Goal: Task Accomplishment & Management: Manage account settings

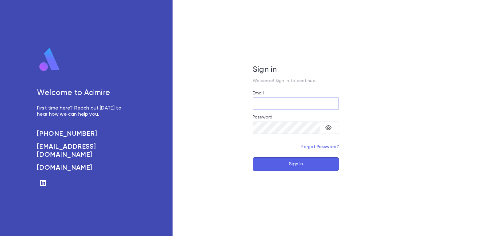
type input "**********"
click at [290, 165] on button "Sign In" at bounding box center [296, 164] width 86 height 14
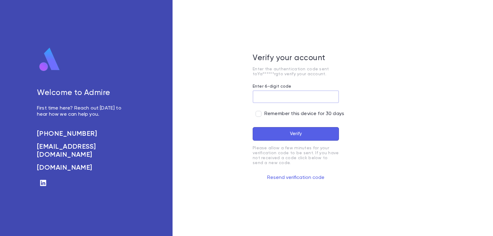
click at [290, 93] on input "Enter 6-digit code" at bounding box center [296, 97] width 86 height 12
type input "*"
type input "******"
click at [276, 129] on button "Verify" at bounding box center [296, 134] width 86 height 14
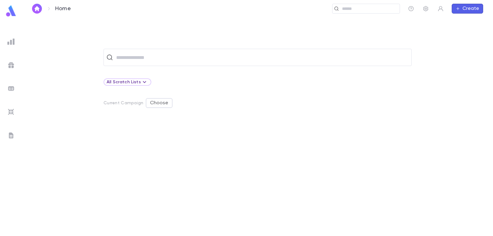
click at [10, 44] on img at bounding box center [10, 41] width 7 height 7
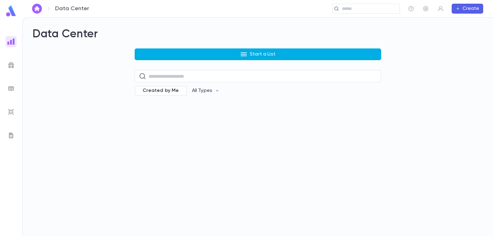
click at [261, 55] on p "Start a List" at bounding box center [263, 54] width 26 height 6
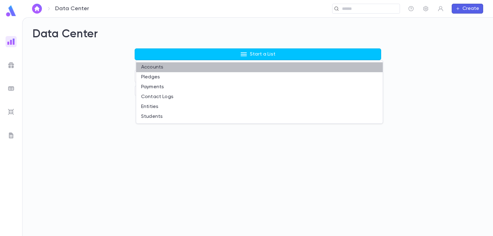
click at [152, 66] on li "Accounts" at bounding box center [259, 67] width 246 height 10
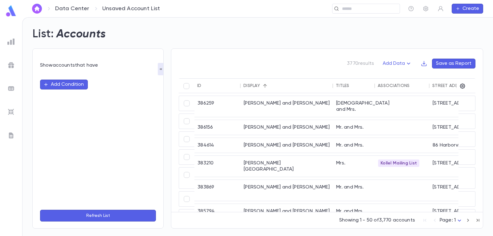
click at [76, 83] on button "Add Condition" at bounding box center [64, 84] width 48 height 10
type input "***"
click at [91, 100] on li "Zip" at bounding box center [98, 97] width 116 height 10
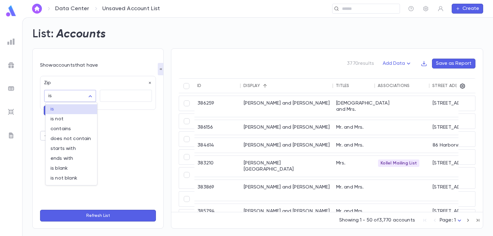
click at [91, 95] on body "Data Center Unsaved Account List ​ Create List: Accounts Show accounts that hav…" at bounding box center [246, 126] width 493 height 218
click at [91, 95] on div at bounding box center [246, 118] width 493 height 236
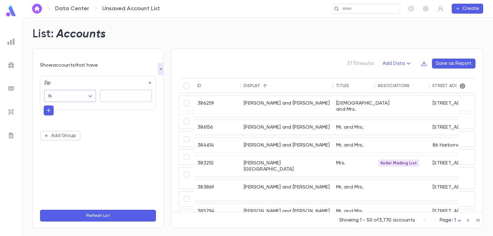
click at [115, 96] on textarea at bounding box center [125, 96] width 43 height 12
type textarea "*****"
click at [45, 109] on button "button" at bounding box center [49, 110] width 10 height 10
click at [150, 82] on icon "button" at bounding box center [150, 83] width 4 height 4
click at [74, 85] on button "Add Condition" at bounding box center [64, 84] width 48 height 10
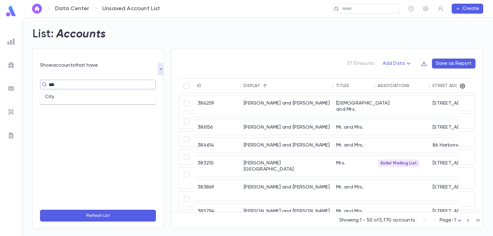
type input "****"
click at [70, 96] on li "City" at bounding box center [98, 97] width 116 height 10
click at [145, 95] on icon "Open" at bounding box center [145, 95] width 7 height 7
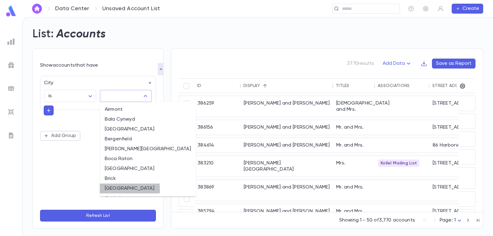
click at [115, 189] on li "[GEOGRAPHIC_DATA]" at bounding box center [148, 188] width 96 height 10
type input "********"
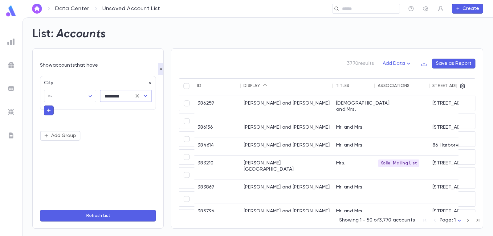
click at [108, 214] on button "Refresh List" at bounding box center [98, 215] width 116 height 12
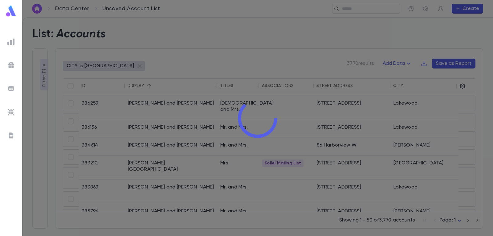
type input "********"
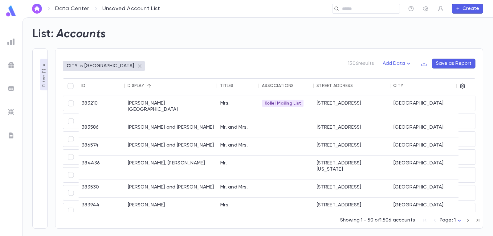
click at [9, 10] on img at bounding box center [11, 11] width 12 height 12
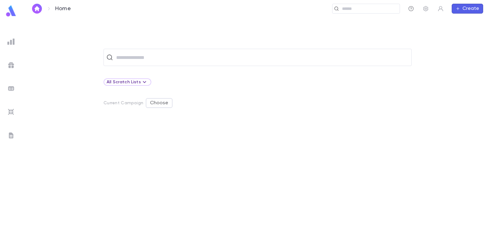
click at [411, 9] on icon "button" at bounding box center [411, 9] width 6 height 6
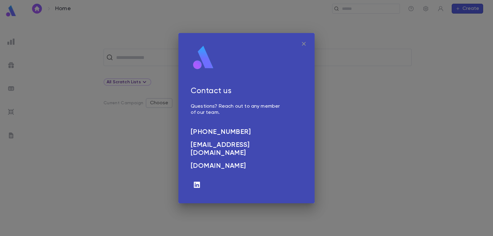
click at [305, 43] on icon "button" at bounding box center [304, 44] width 4 height 4
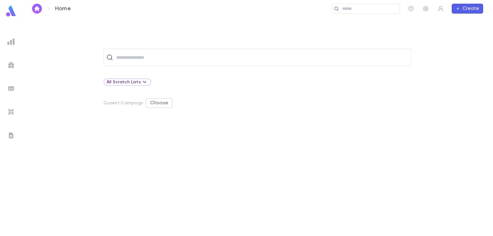
click at [10, 41] on img at bounding box center [10, 41] width 7 height 7
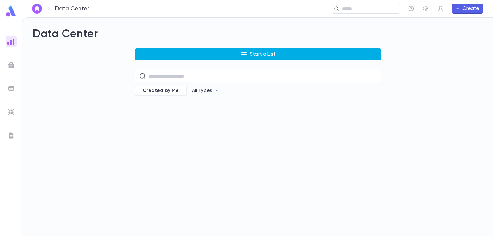
click at [268, 51] on p "Start a List" at bounding box center [263, 54] width 26 height 6
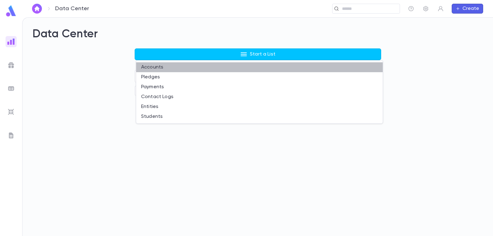
click at [154, 65] on li "Accounts" at bounding box center [259, 67] width 246 height 10
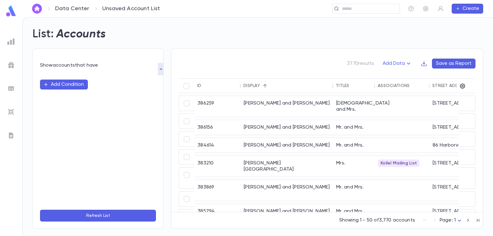
click at [79, 85] on button "Add Condition" at bounding box center [64, 84] width 48 height 10
type input "****"
click at [413, 9] on icon "button" at bounding box center [411, 8] width 5 height 5
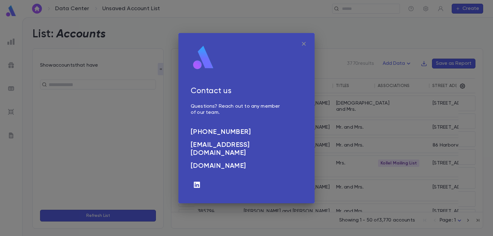
click at [303, 42] on icon "button" at bounding box center [303, 43] width 7 height 7
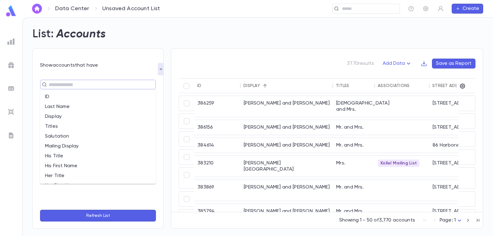
click at [102, 83] on input "text" at bounding box center [95, 84] width 97 height 9
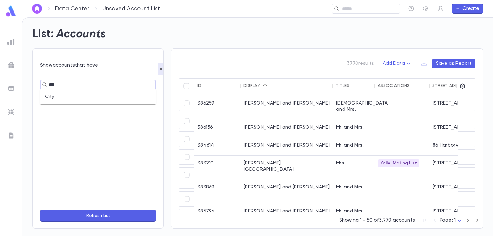
type input "****"
click at [95, 97] on li "City" at bounding box center [98, 97] width 116 height 10
click at [143, 96] on icon "Open" at bounding box center [145, 95] width 7 height 7
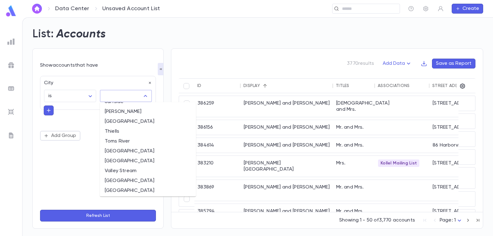
scroll to position [618, 0]
click at [124, 153] on li "Toms River" at bounding box center [148, 152] width 96 height 10
type input "**********"
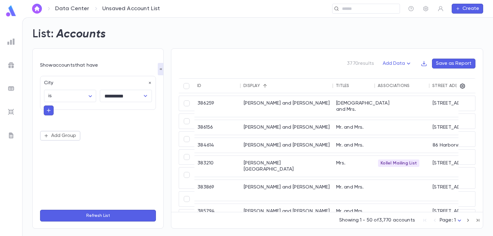
click at [47, 108] on icon "button" at bounding box center [49, 110] width 6 height 6
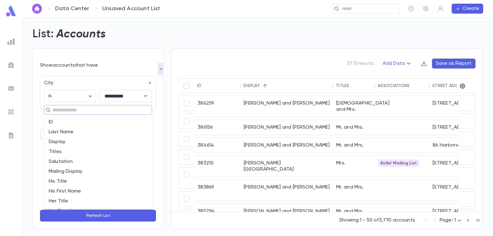
click at [75, 110] on input "text" at bounding box center [96, 109] width 90 height 9
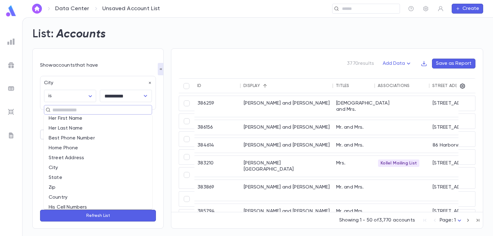
click at [62, 168] on li "City" at bounding box center [98, 168] width 108 height 10
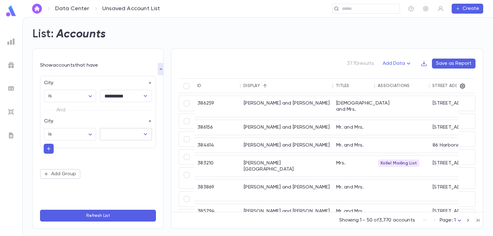
click at [144, 135] on icon "Open" at bounding box center [145, 133] width 7 height 7
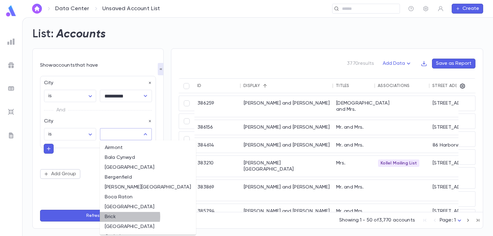
click at [128, 216] on li "Brick" at bounding box center [148, 217] width 96 height 10
type input "*****"
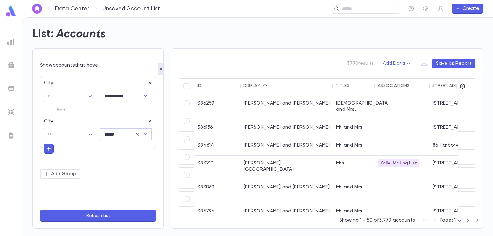
click at [49, 149] on icon "button" at bounding box center [49, 149] width 4 height 4
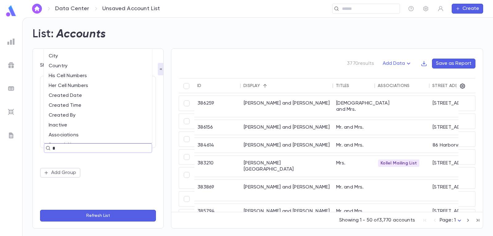
type input "**"
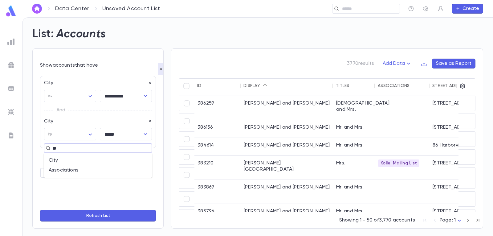
click at [79, 158] on li "City" at bounding box center [98, 160] width 108 height 10
click at [142, 170] on icon "Open" at bounding box center [145, 172] width 7 height 7
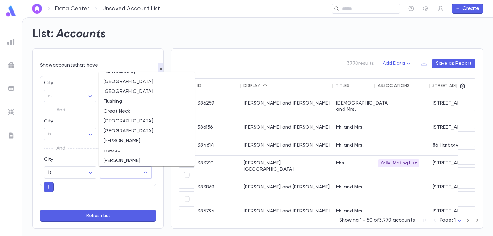
scroll to position [216, 0]
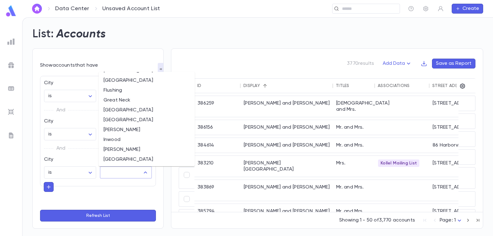
click at [130, 129] on li "[PERSON_NAME]" at bounding box center [147, 130] width 96 height 10
type input "******"
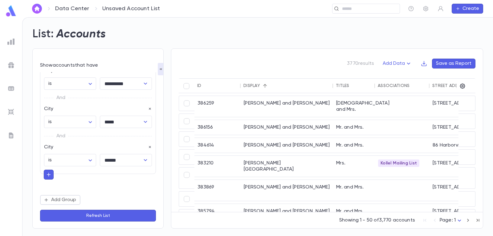
click at [49, 173] on icon "button" at bounding box center [49, 174] width 6 height 6
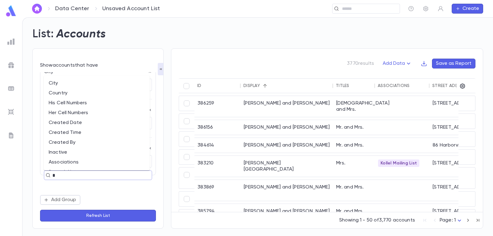
type input "**"
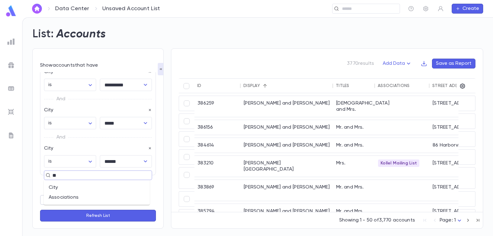
click at [77, 185] on li "City" at bounding box center [97, 187] width 106 height 10
click at [142, 161] on icon "Open" at bounding box center [145, 159] width 7 height 7
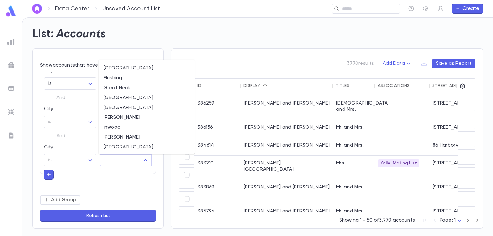
scroll to position [246, 0]
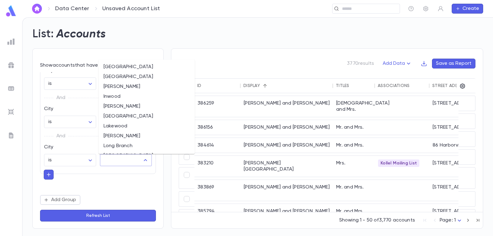
click at [127, 106] on li "[PERSON_NAME]" at bounding box center [147, 106] width 96 height 10
type input "*******"
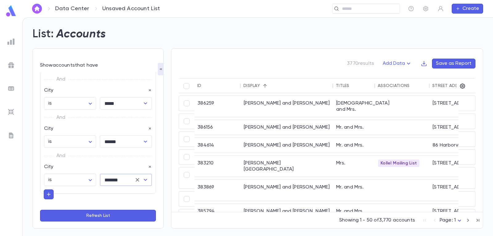
scroll to position [51, 0]
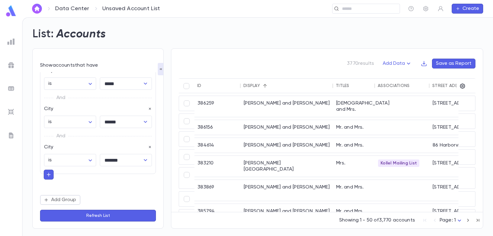
click at [48, 174] on icon "button" at bounding box center [49, 174] width 6 height 6
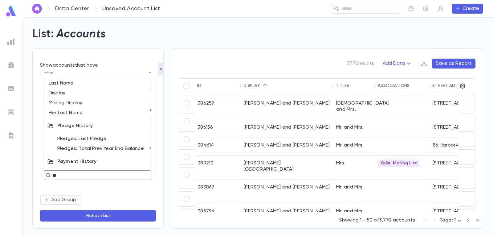
type input "*"
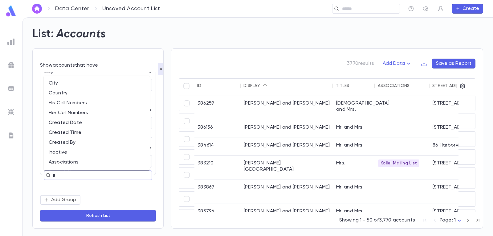
type input "**"
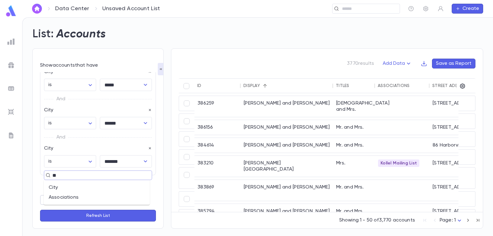
click at [71, 185] on li "City" at bounding box center [97, 187] width 106 height 10
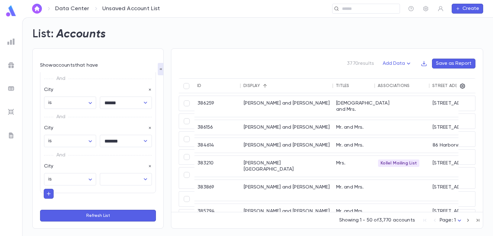
scroll to position [89, 0]
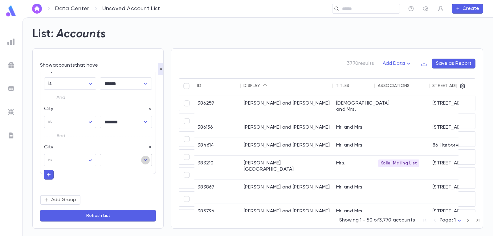
click at [144, 158] on icon "Open" at bounding box center [145, 159] width 7 height 7
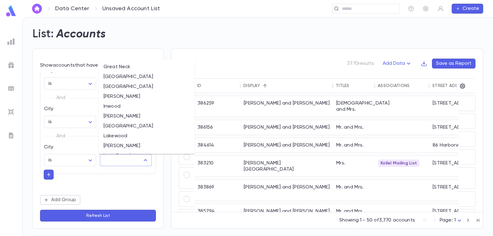
scroll to position [246, 0]
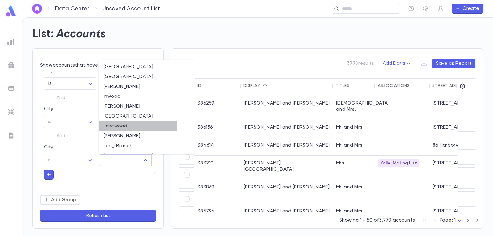
click at [137, 124] on li "Lakewood" at bounding box center [147, 126] width 96 height 10
type input "********"
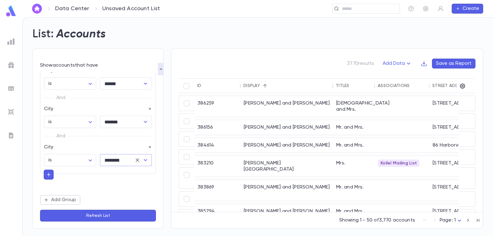
click at [48, 172] on icon "button" at bounding box center [49, 174] width 6 height 6
type input "****"
click at [91, 186] on li "City" at bounding box center [97, 187] width 106 height 10
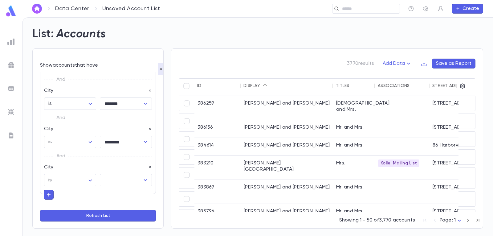
scroll to position [127, 0]
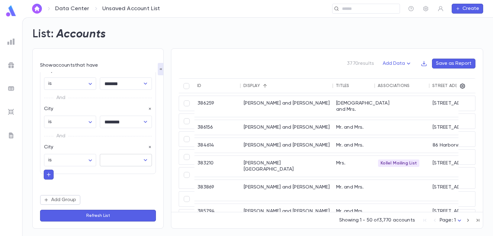
click at [144, 157] on icon "Open" at bounding box center [145, 159] width 7 height 7
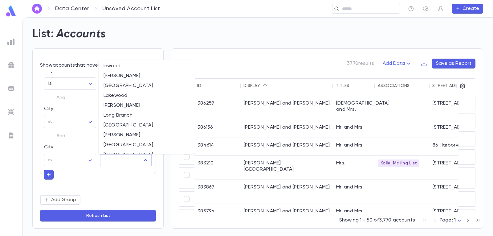
scroll to position [277, 0]
click at [133, 141] on li "[GEOGRAPHIC_DATA]" at bounding box center [147, 145] width 96 height 10
type input "**********"
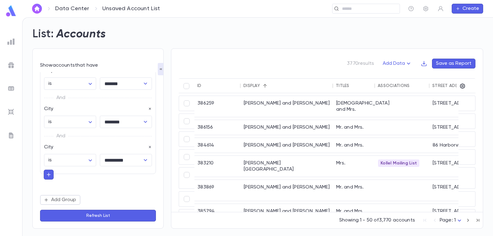
click at [49, 174] on icon "button" at bounding box center [49, 174] width 6 height 6
type input "****"
click at [88, 190] on li "City" at bounding box center [97, 187] width 106 height 10
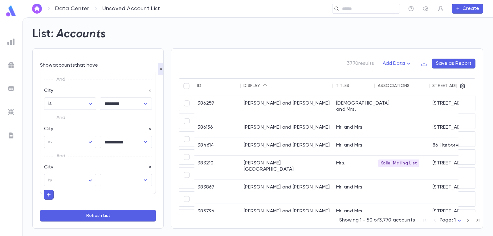
scroll to position [165, 0]
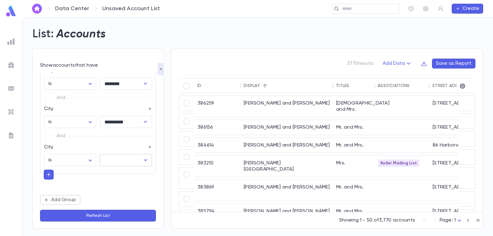
click at [142, 159] on icon "Open" at bounding box center [145, 159] width 7 height 7
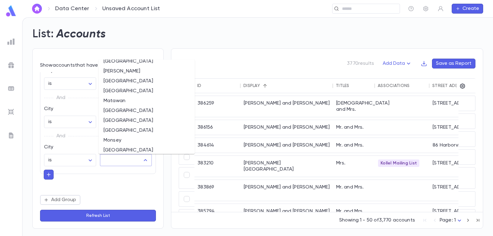
scroll to position [310, 0]
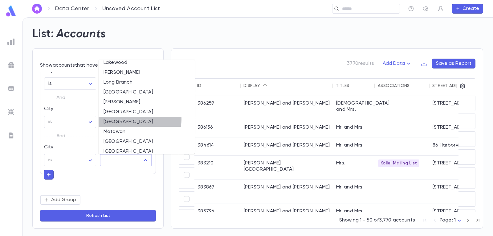
click at [140, 119] on li "[GEOGRAPHIC_DATA]" at bounding box center [147, 122] width 96 height 10
type input "**********"
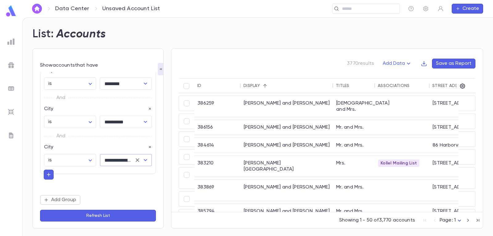
click at [48, 174] on icon "button" at bounding box center [49, 174] width 6 height 6
type input "****"
click at [121, 185] on li "City" at bounding box center [97, 187] width 106 height 10
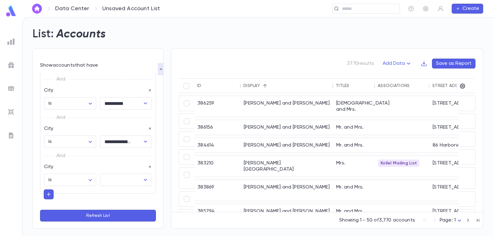
scroll to position [203, 0]
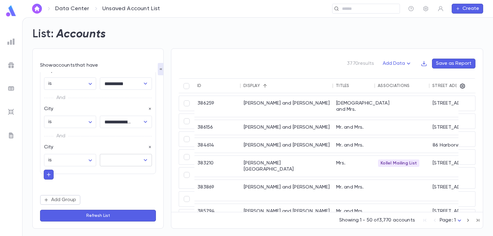
click at [144, 161] on icon "Open" at bounding box center [145, 160] width 3 height 2
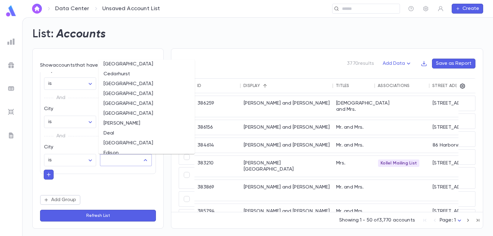
scroll to position [92, 0]
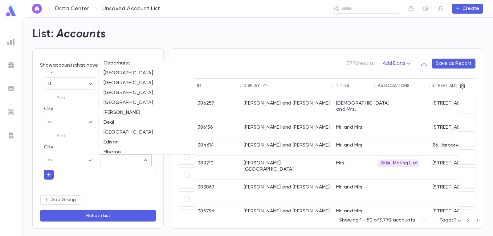
click at [121, 120] on li "Deal" at bounding box center [147, 122] width 96 height 10
type input "****"
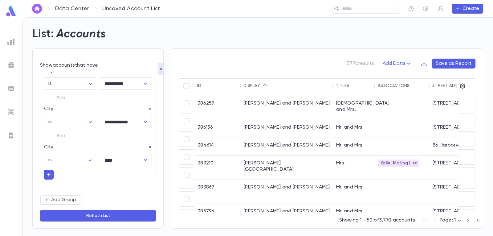
click at [49, 173] on icon "button" at bounding box center [49, 174] width 6 height 6
type input "****"
click at [127, 185] on li "City" at bounding box center [97, 187] width 106 height 10
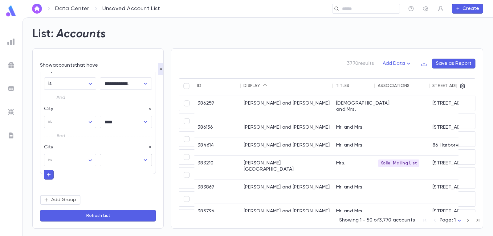
click at [144, 160] on icon "Open" at bounding box center [145, 160] width 3 height 2
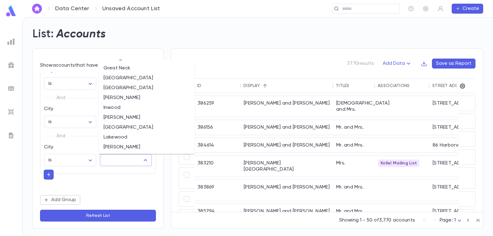
scroll to position [246, 0]
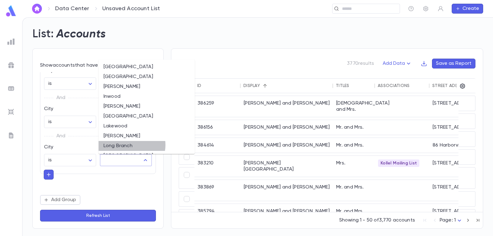
click at [132, 145] on li "Long Branch" at bounding box center [147, 146] width 96 height 10
type input "**********"
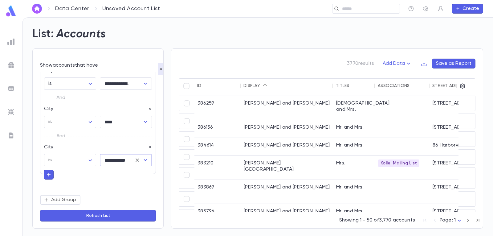
click at [102, 215] on button "Refresh List" at bounding box center [98, 215] width 116 height 12
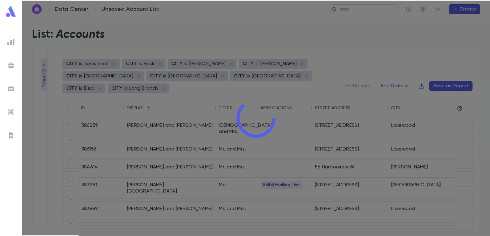
scroll to position [338, 0]
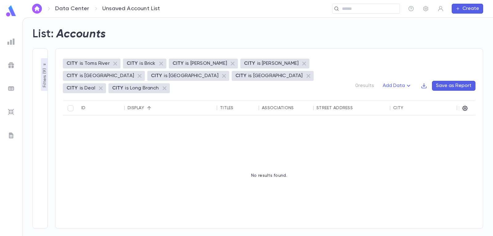
click at [7, 10] on img at bounding box center [11, 11] width 12 height 12
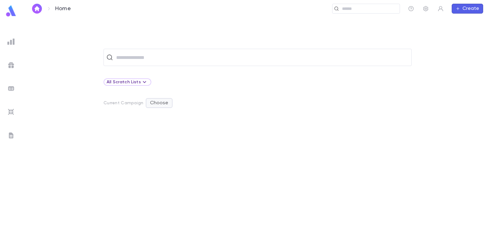
click at [159, 102] on button "Choose" at bounding box center [159, 103] width 27 height 10
click at [159, 102] on div at bounding box center [246, 118] width 493 height 236
click at [141, 83] on icon at bounding box center [144, 81] width 7 height 7
click at [140, 83] on div at bounding box center [246, 118] width 493 height 236
click at [10, 41] on img at bounding box center [10, 41] width 7 height 7
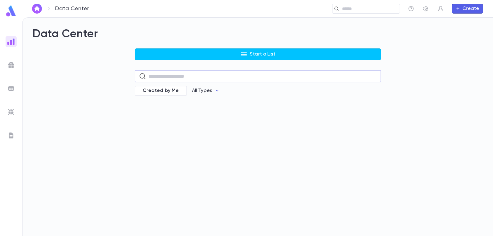
click at [231, 75] on input "text" at bounding box center [262, 76] width 228 height 12
click at [164, 150] on div "Data Center Start a List ​ Created by Me All Types" at bounding box center [257, 127] width 470 height 218
click at [209, 91] on p "All Types" at bounding box center [202, 90] width 20 height 6
click at [210, 91] on div at bounding box center [246, 118] width 493 height 236
click at [164, 92] on span "Created by Me" at bounding box center [161, 90] width 44 height 6
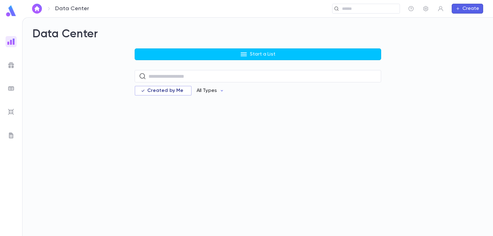
click at [215, 91] on button "All Types" at bounding box center [211, 91] width 38 height 12
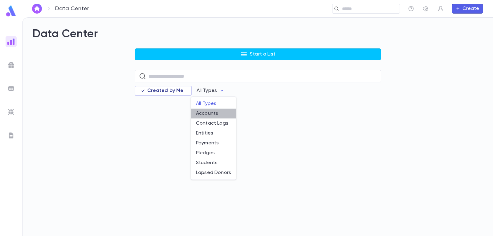
click at [207, 112] on li "Accounts" at bounding box center [213, 113] width 45 height 10
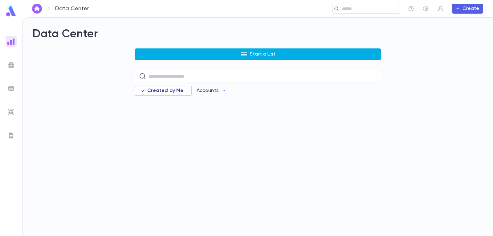
click at [250, 55] on button "Start a List" at bounding box center [258, 54] width 246 height 12
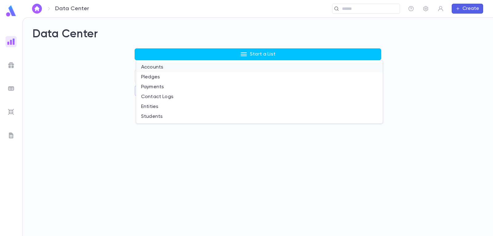
click at [157, 67] on li "Accounts" at bounding box center [259, 67] width 246 height 10
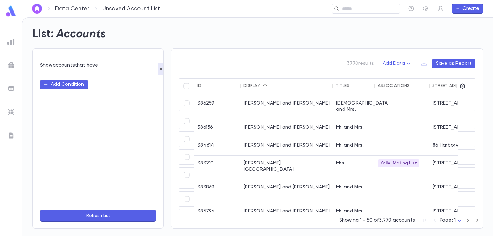
click at [162, 70] on icon "button" at bounding box center [160, 69] width 5 height 5
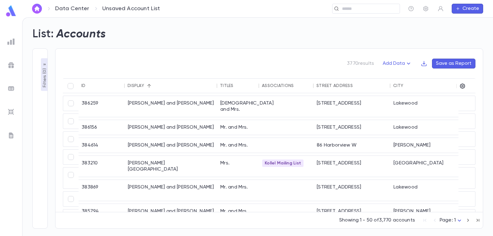
click at [45, 63] on icon "button" at bounding box center [44, 64] width 5 height 5
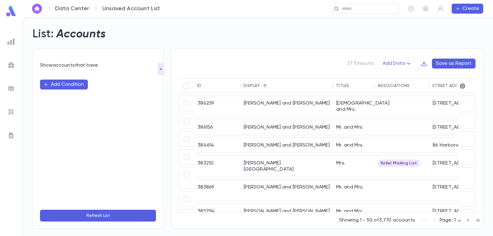
click at [44, 85] on icon "button" at bounding box center [45, 84] width 5 height 5
type input "****"
click at [55, 95] on li "City" at bounding box center [98, 97] width 116 height 10
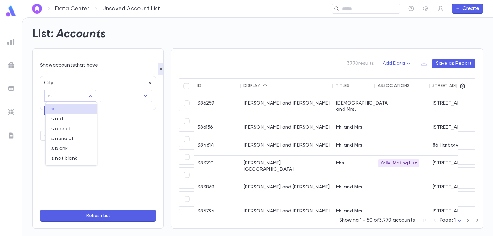
click at [91, 97] on body "Data Center Unsaved Account List ​ Create List: Accounts Show accounts that hav…" at bounding box center [246, 126] width 493 height 218
click at [77, 128] on span "is one of" at bounding box center [72, 129] width 42 height 6
type input "**"
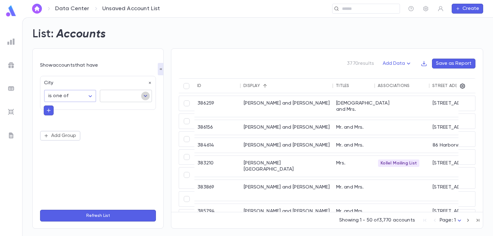
click at [145, 96] on icon "Open" at bounding box center [145, 96] width 3 height 2
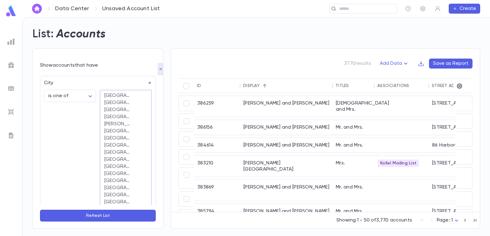
click at [147, 82] on div "City" at bounding box center [96, 81] width 112 height 10
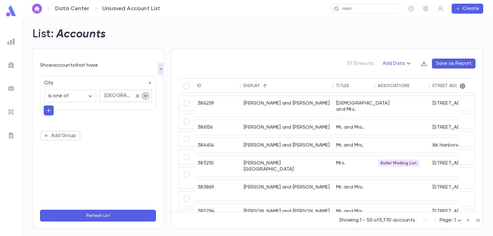
click at [146, 96] on icon "Open" at bounding box center [145, 96] width 3 height 2
click at [147, 82] on div "City" at bounding box center [96, 81] width 112 height 10
click at [146, 95] on icon "Open" at bounding box center [145, 95] width 7 height 7
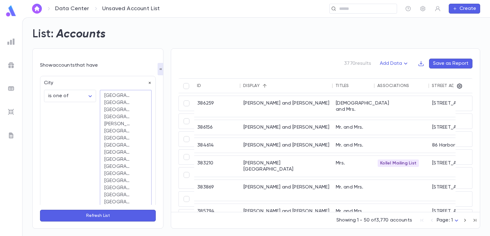
click at [147, 83] on div "City" at bounding box center [96, 81] width 112 height 10
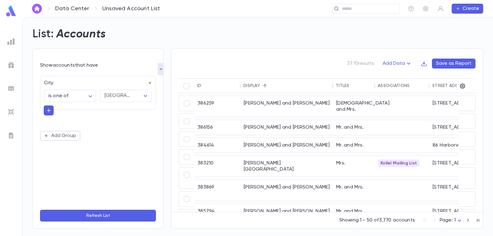
click at [160, 68] on icon "button" at bounding box center [160, 69] width 5 height 5
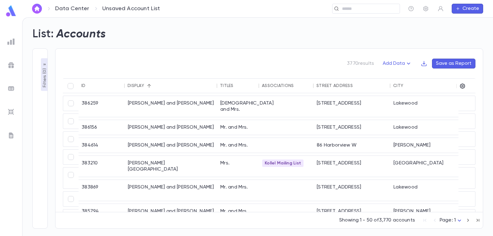
click at [44, 63] on icon "button" at bounding box center [44, 64] width 5 height 5
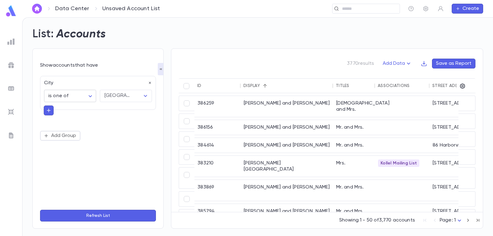
click at [90, 93] on body "Data Center Unsaved Account List ​ Create List: Accounts Show accounts that hav…" at bounding box center [246, 126] width 493 height 218
drag, startPoint x: 75, startPoint y: 128, endPoint x: 82, endPoint y: 124, distance: 8.1
click at [75, 128] on span "is one of" at bounding box center [72, 129] width 42 height 6
click at [138, 95] on icon "Clear" at bounding box center [138, 96] width 4 height 4
click at [147, 95] on icon "Open" at bounding box center [145, 95] width 7 height 7
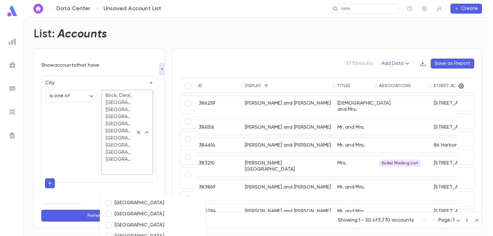
scroll to position [154, 0]
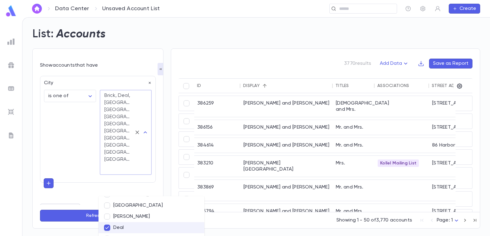
click at [79, 217] on button "Refresh List" at bounding box center [98, 215] width 116 height 12
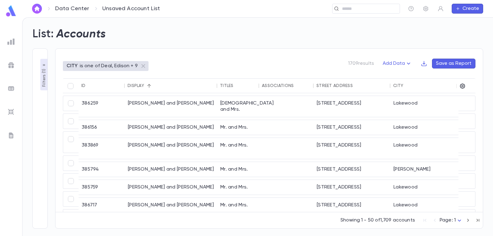
click at [456, 62] on button "Save as Report" at bounding box center [453, 64] width 43 height 10
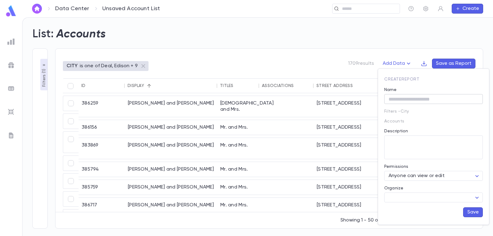
click at [425, 97] on input "Name" at bounding box center [433, 99] width 99 height 10
type input "**********"
click at [412, 144] on textarea "Description" at bounding box center [433, 147] width 90 height 24
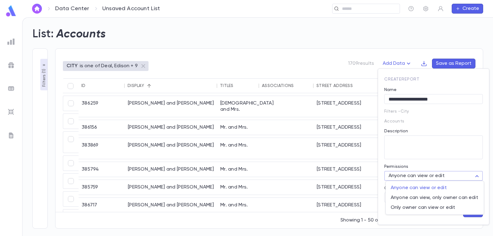
click at [479, 176] on body "Data Center Unsaved Account List ​ Create List: Accounts Filters ( 1 ) Show acc…" at bounding box center [246, 126] width 493 height 218
click at [479, 176] on div at bounding box center [246, 118] width 493 height 236
click at [475, 196] on body "Data Center Unsaved Account List ​ Create List: Accounts Filters ( 1 ) Show acc…" at bounding box center [246, 126] width 493 height 218
click at [476, 196] on div at bounding box center [246, 118] width 493 height 236
click at [475, 211] on button "Save" at bounding box center [473, 212] width 20 height 10
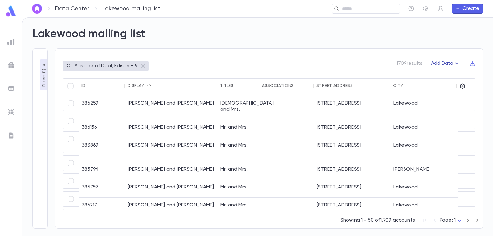
click at [457, 62] on icon "button" at bounding box center [456, 63] width 7 height 7
click at [457, 62] on div at bounding box center [246, 118] width 493 height 236
click at [473, 63] on icon "button" at bounding box center [472, 63] width 6 height 6
click at [470, 74] on li "Download CSV" at bounding box center [467, 76] width 44 height 10
click at [455, 62] on icon "button" at bounding box center [456, 63] width 7 height 7
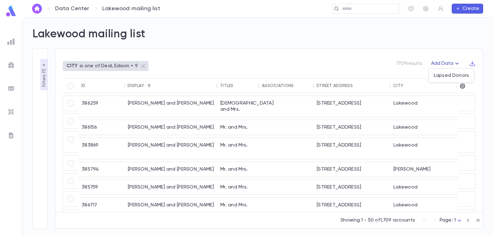
click at [455, 62] on div at bounding box center [246, 118] width 493 height 236
click at [11, 42] on img at bounding box center [10, 41] width 7 height 7
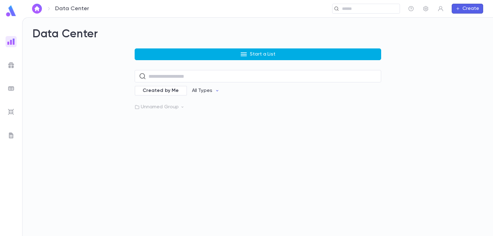
click at [259, 52] on p "Start a List" at bounding box center [263, 54] width 26 height 6
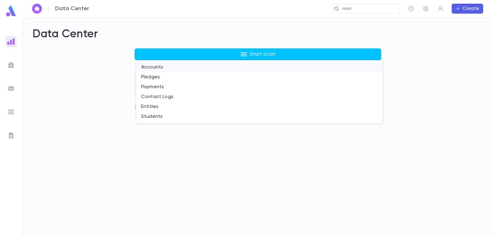
click at [155, 66] on li "Accounts" at bounding box center [259, 67] width 246 height 10
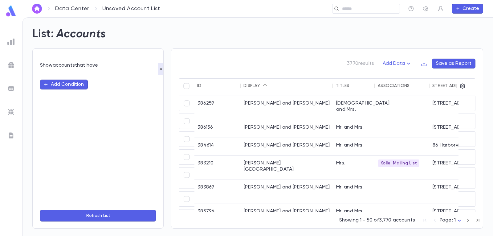
click at [67, 85] on button "Add Condition" at bounding box center [64, 84] width 48 height 10
type input "****"
click at [68, 101] on li "City" at bounding box center [98, 97] width 116 height 10
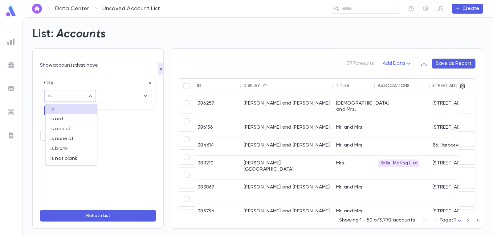
click at [90, 96] on body "Data Center Unsaved Account List ​ Create List: Accounts Show accounts that hav…" at bounding box center [246, 126] width 493 height 218
click at [73, 129] on span "is one of" at bounding box center [72, 129] width 42 height 6
type input "**"
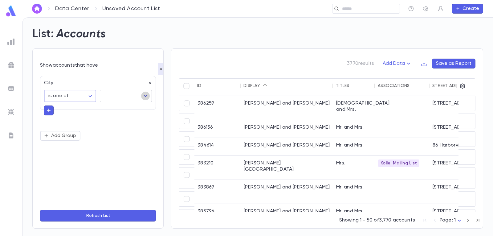
click at [146, 96] on icon "Open" at bounding box center [145, 95] width 7 height 7
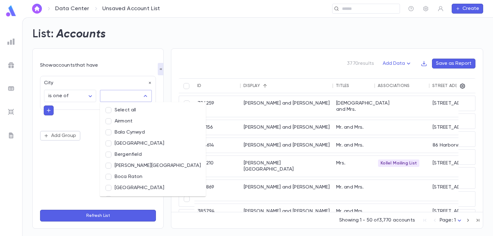
click at [137, 123] on li "Airmont" at bounding box center [153, 121] width 106 height 11
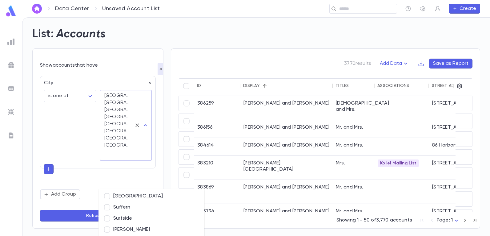
scroll to position [678, 0]
click at [106, 214] on li "Suffern" at bounding box center [152, 217] width 106 height 11
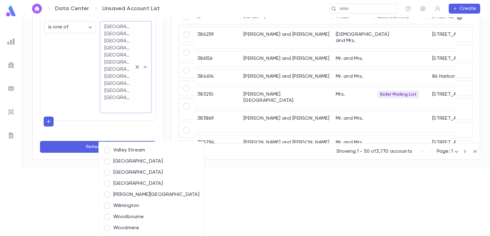
scroll to position [0, 0]
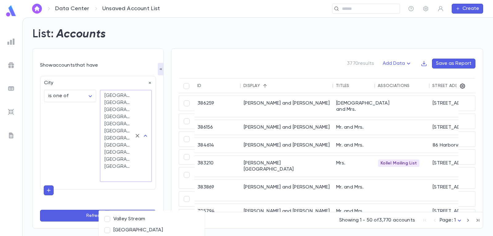
click at [71, 205] on html "Data Center Unsaved Account List ​ Create List: Accounts Show accounts that hav…" at bounding box center [246, 118] width 493 height 236
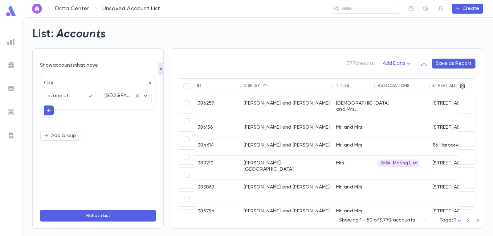
click at [147, 97] on icon "Open" at bounding box center [145, 95] width 7 height 7
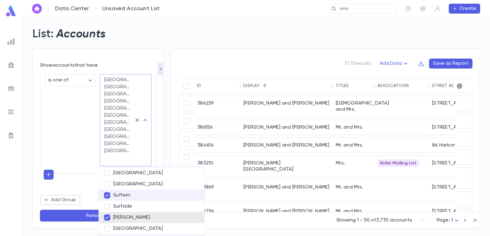
scroll to position [787, 0]
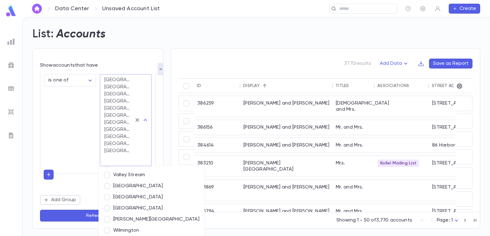
type input "*"
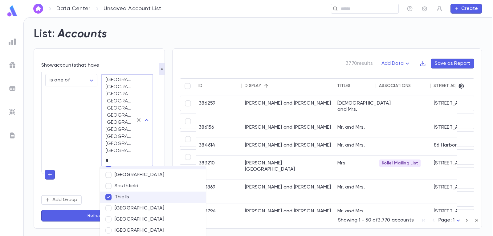
scroll to position [0, 0]
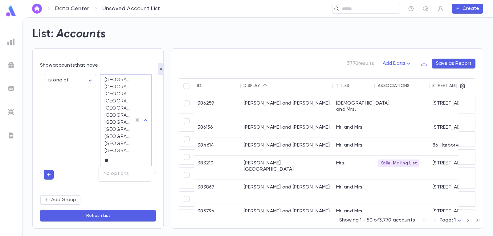
type input "*"
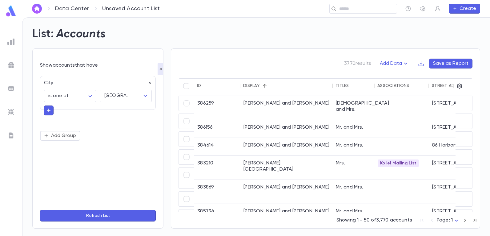
click at [75, 145] on div "City is one of ** ​ [GEOGRAPHIC_DATA], [GEOGRAPHIC_DATA], [GEOGRAPHIC_DATA], [G…" at bounding box center [98, 138] width 116 height 132
click at [49, 111] on icon "button" at bounding box center [49, 110] width 4 height 4
type input "****"
click at [55, 120] on li "City" at bounding box center [98, 122] width 108 height 10
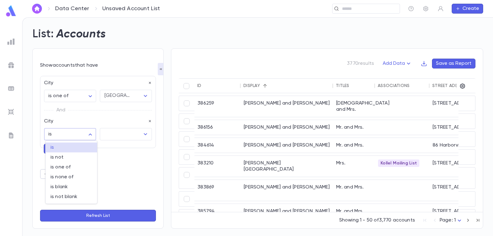
click at [89, 132] on body "Data Center Unsaved Account List ​ Create List: Accounts Show accounts that hav…" at bounding box center [246, 126] width 493 height 218
click at [77, 165] on span "is one of" at bounding box center [72, 167] width 42 height 6
type input "**"
click at [129, 134] on input "text" at bounding box center [121, 134] width 37 height 12
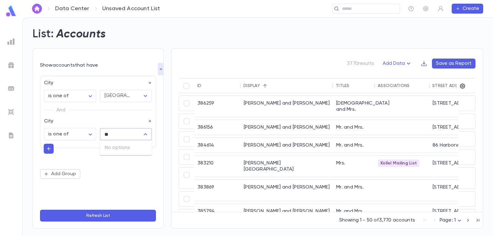
type input "*"
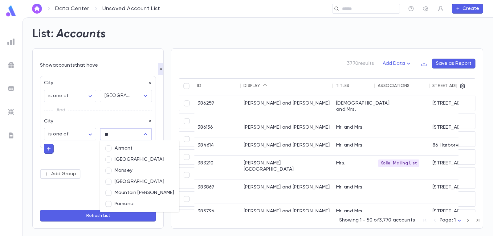
type input "*"
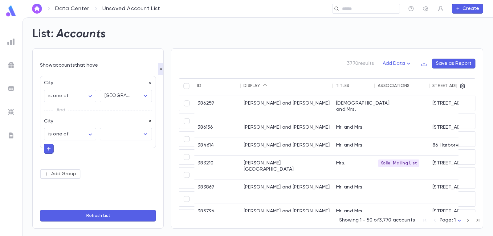
click at [149, 120] on icon "button" at bounding box center [150, 121] width 4 height 4
click at [108, 214] on button "Refresh List" at bounding box center [98, 215] width 116 height 12
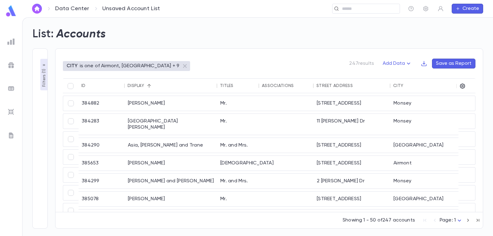
click at [461, 63] on button "Save as Report" at bounding box center [453, 64] width 43 height 10
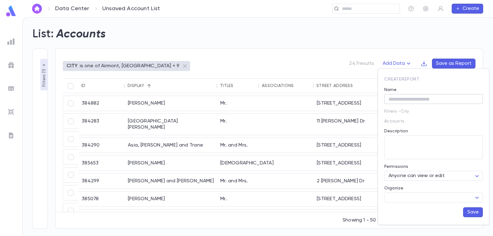
click at [416, 100] on input "Name" at bounding box center [433, 99] width 99 height 10
type input "**********"
click at [474, 211] on button "Save" at bounding box center [473, 212] width 20 height 10
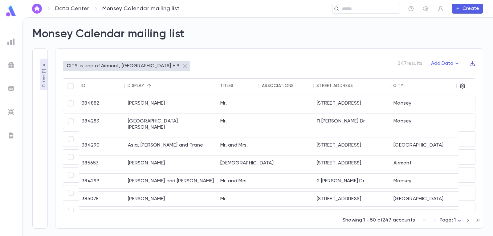
click at [470, 64] on icon "button" at bounding box center [472, 63] width 5 height 5
click at [470, 74] on li "Download CSV" at bounding box center [467, 76] width 44 height 10
click at [10, 43] on img at bounding box center [10, 41] width 7 height 7
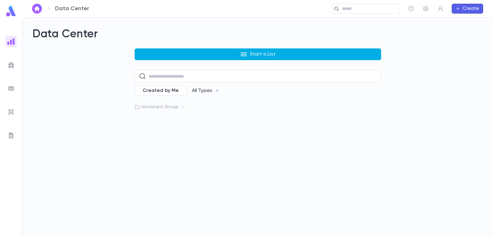
click at [252, 54] on p "Start a List" at bounding box center [263, 54] width 26 height 6
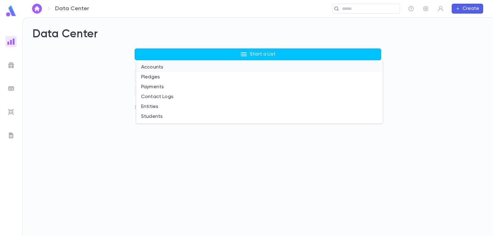
click at [150, 65] on li "Accounts" at bounding box center [259, 67] width 246 height 10
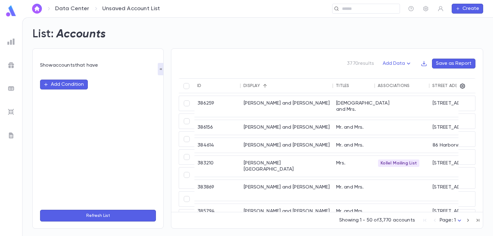
click at [69, 83] on button "Add Condition" at bounding box center [64, 84] width 48 height 10
click at [44, 83] on icon at bounding box center [44, 84] width 5 height 5
type input "***"
click at [52, 95] on li "Scratch Lists" at bounding box center [98, 97] width 116 height 10
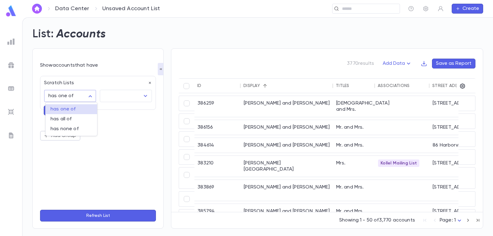
click at [91, 93] on body "**********" at bounding box center [246, 126] width 493 height 218
click at [82, 128] on span "has none of" at bounding box center [72, 129] width 42 height 6
type input "**********"
click at [143, 97] on icon "Open" at bounding box center [145, 95] width 7 height 7
click at [116, 135] on div "Add Group" at bounding box center [98, 136] width 116 height 10
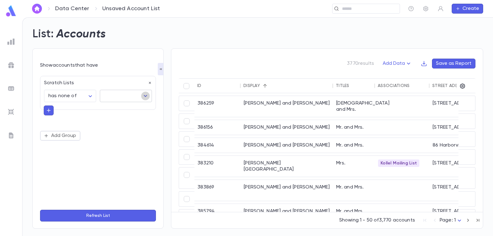
click at [147, 97] on icon "Open" at bounding box center [145, 95] width 7 height 7
click at [147, 97] on icon "Close" at bounding box center [145, 95] width 7 height 7
click at [151, 83] on icon "button" at bounding box center [150, 83] width 4 height 4
click at [51, 84] on button "Add Condition" at bounding box center [64, 84] width 48 height 10
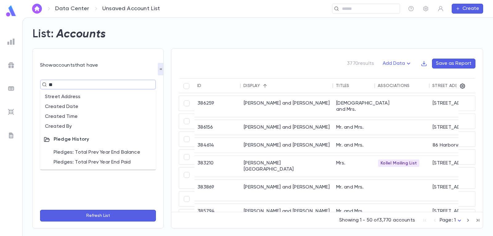
type input "*"
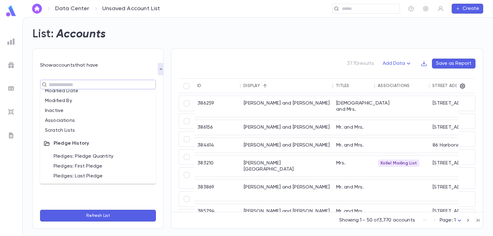
scroll to position [277, 0]
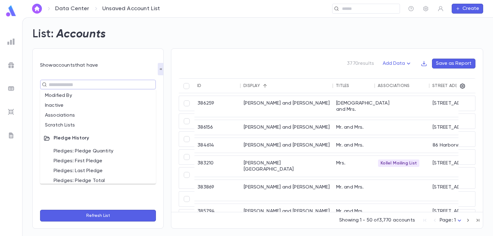
click at [76, 125] on li "Scratch Lists" at bounding box center [98, 125] width 116 height 10
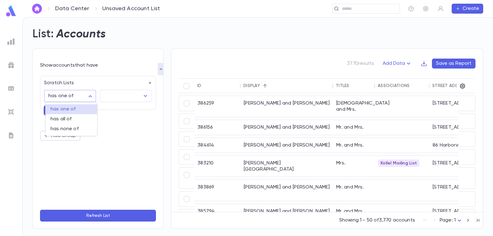
click at [93, 94] on body "**********" at bounding box center [246, 126] width 493 height 218
click at [82, 129] on span "has none of" at bounding box center [72, 129] width 42 height 6
type input "**********"
click at [146, 96] on icon "Open" at bounding box center [145, 96] width 3 height 2
click at [129, 112] on li "Deselect all" at bounding box center [126, 109] width 52 height 11
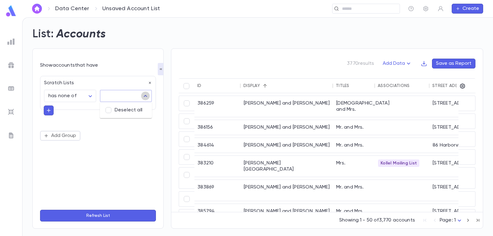
click at [145, 94] on icon "Close" at bounding box center [145, 95] width 7 height 7
click at [149, 81] on icon "button" at bounding box center [150, 83] width 4 height 4
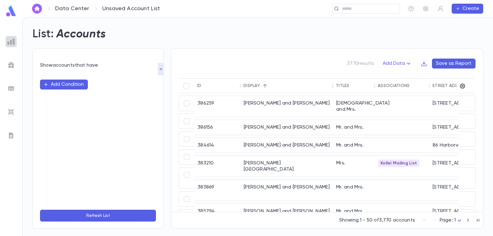
click at [7, 43] on div at bounding box center [11, 41] width 11 height 11
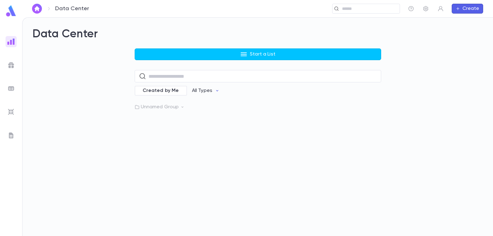
click at [466, 9] on button "Create" at bounding box center [467, 9] width 31 height 10
click at [463, 19] on li "Account" at bounding box center [468, 21] width 31 height 10
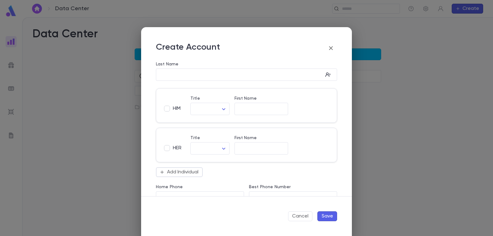
click at [330, 47] on icon "button" at bounding box center [331, 48] width 4 height 4
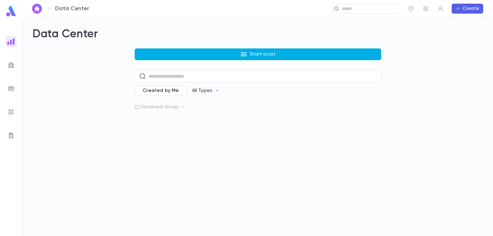
click at [259, 55] on p "Start a List" at bounding box center [263, 54] width 26 height 6
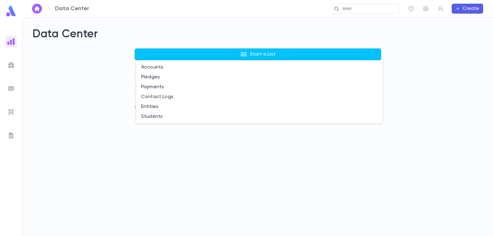
click at [149, 141] on div at bounding box center [246, 118] width 493 height 236
click at [204, 76] on input "text" at bounding box center [262, 76] width 228 height 12
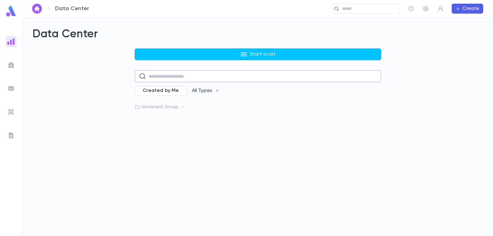
click at [205, 73] on input "text" at bounding box center [262, 76] width 228 height 12
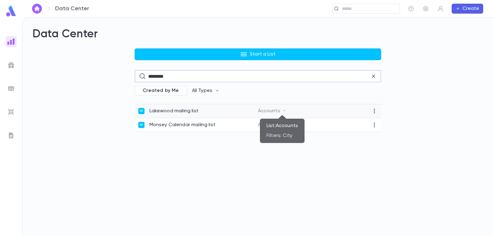
type input "*******"
click at [284, 110] on icon at bounding box center [285, 110] width 4 height 4
click at [378, 110] on div "Lakewood mailing list Accounts" at bounding box center [258, 111] width 246 height 14
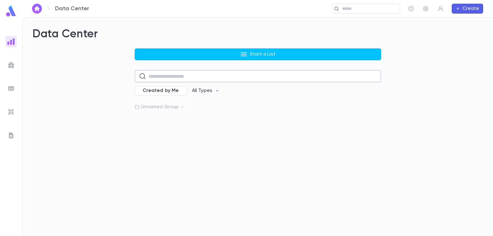
click at [199, 74] on input "text" at bounding box center [262, 76] width 228 height 12
type input "*******"
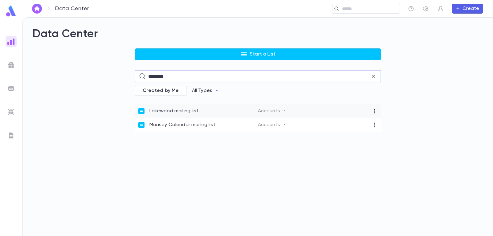
click at [374, 110] on icon "button" at bounding box center [374, 111] width 1 height 5
click at [395, 141] on li "Move" at bounding box center [401, 141] width 57 height 10
click at [453, 141] on li "Unnamed Group" at bounding box center [458, 143] width 56 height 10
click at [10, 40] on img at bounding box center [10, 41] width 7 height 7
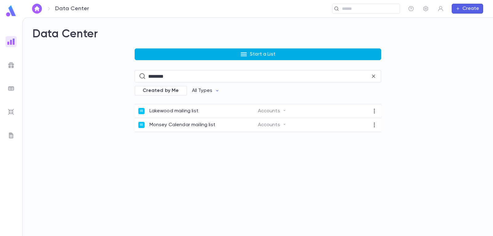
click at [257, 55] on p "Start a List" at bounding box center [263, 54] width 26 height 6
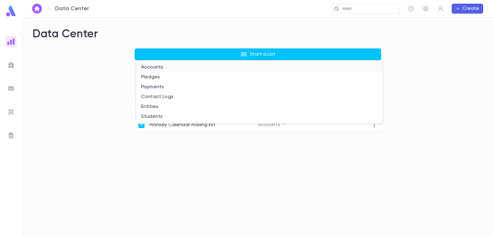
click at [148, 65] on li "Accounts" at bounding box center [259, 67] width 246 height 10
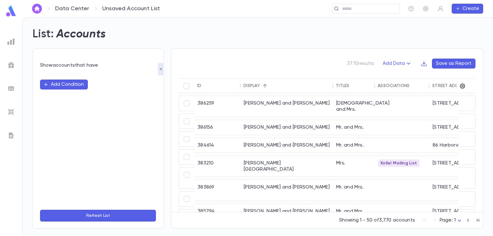
click at [75, 83] on button "Add Condition" at bounding box center [64, 84] width 48 height 10
type input "*"
type input "****"
click at [107, 96] on li "City" at bounding box center [98, 97] width 116 height 10
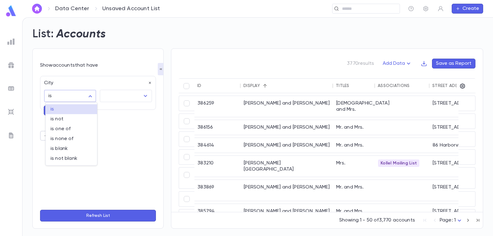
click at [87, 94] on body "Data Center Unsaved Account List ​ Create List: Accounts Show accounts that hav…" at bounding box center [246, 126] width 493 height 218
click at [79, 137] on span "is none of" at bounding box center [72, 139] width 42 height 6
type input "*****"
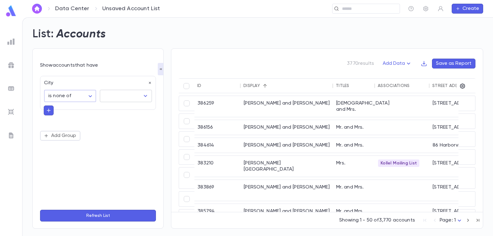
click at [147, 95] on icon "Open" at bounding box center [145, 95] width 7 height 7
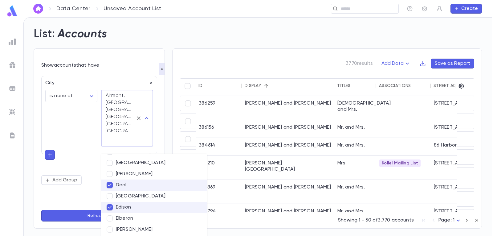
scroll to position [185, 0]
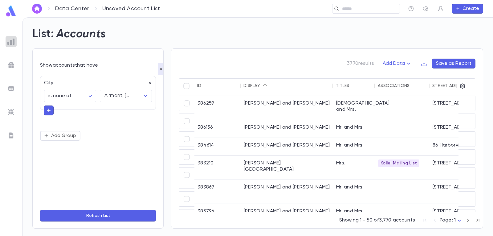
click at [10, 40] on img at bounding box center [10, 41] width 7 height 7
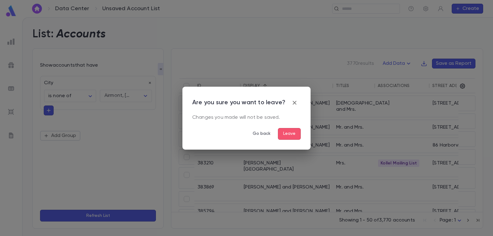
click at [290, 133] on button "Leave" at bounding box center [289, 134] width 23 height 12
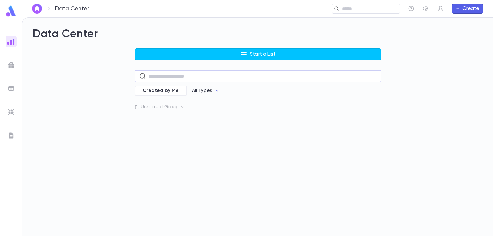
click at [215, 75] on input "text" at bounding box center [262, 76] width 228 height 12
type input "*******"
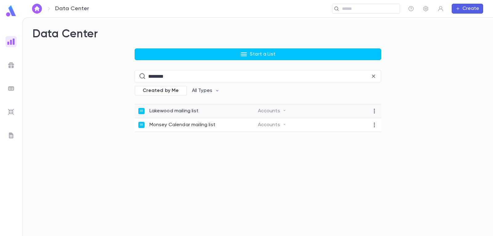
click at [190, 109] on p "Lakewood mailing list" at bounding box center [173, 111] width 49 height 6
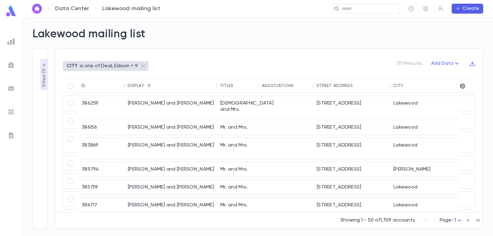
click at [36, 10] on img "button" at bounding box center [36, 8] width 7 height 5
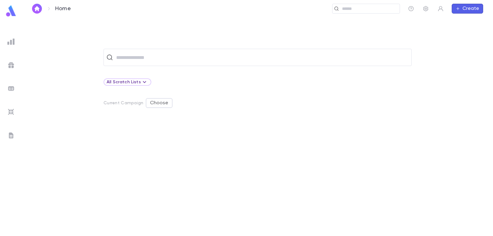
click at [10, 42] on img at bounding box center [10, 41] width 7 height 7
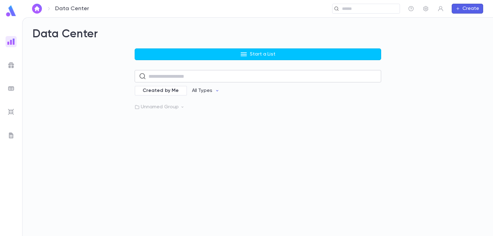
click at [194, 77] on input "text" at bounding box center [262, 76] width 228 height 12
type input "*******"
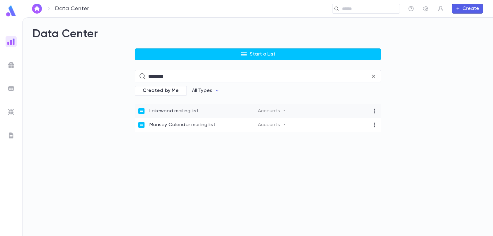
click at [212, 109] on div "Lakewood mailing list" at bounding box center [198, 111] width 120 height 6
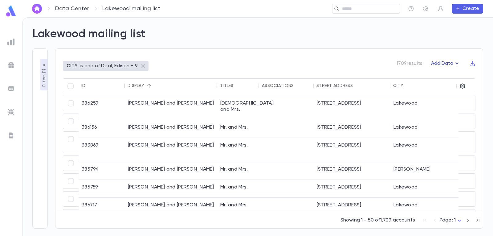
click at [439, 63] on button "Add Data" at bounding box center [445, 64] width 37 height 10
click at [445, 76] on li "Lapsed Donors" at bounding box center [451, 76] width 45 height 10
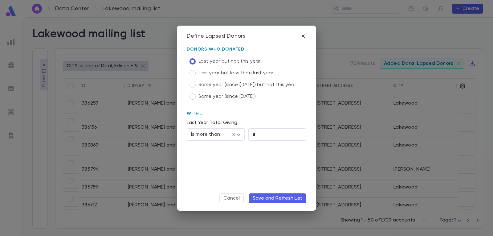
click at [302, 36] on icon "button" at bounding box center [303, 36] width 6 height 6
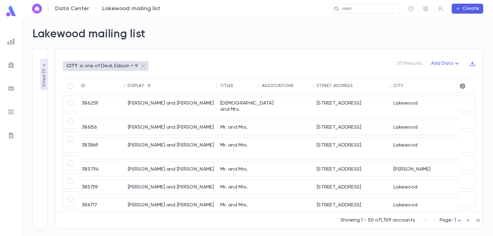
click at [87, 67] on p "is one of Deal, Edison + 9" at bounding box center [109, 66] width 58 height 6
click at [95, 64] on p "is one of Deal, Edison + 9" at bounding box center [109, 66] width 58 height 6
click at [462, 86] on icon "button" at bounding box center [462, 86] width 6 height 6
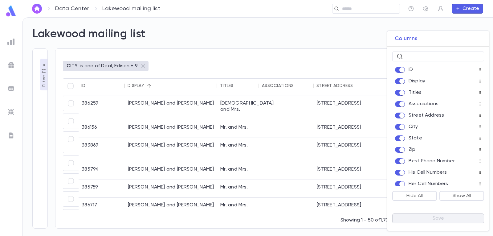
click at [344, 34] on div at bounding box center [246, 118] width 493 height 236
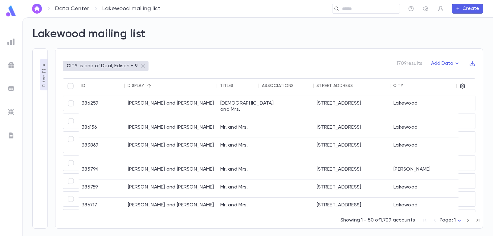
click at [43, 75] on p "Filters ( 1 )" at bounding box center [44, 76] width 6 height 19
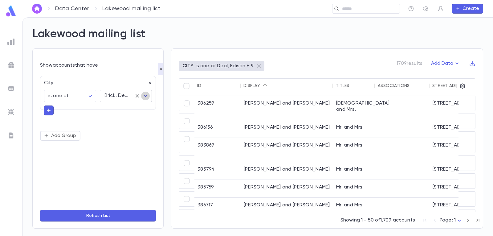
click at [146, 97] on icon "Open" at bounding box center [145, 95] width 7 height 7
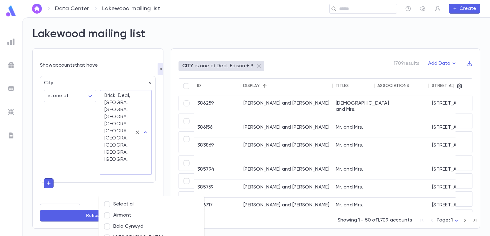
click at [104, 80] on div "City" at bounding box center [96, 81] width 112 height 10
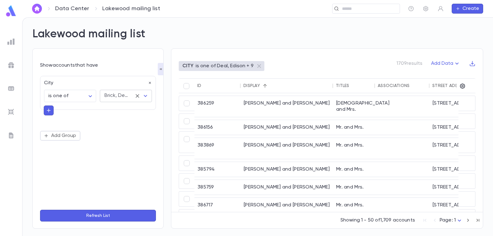
click at [147, 94] on icon "Open" at bounding box center [145, 95] width 7 height 7
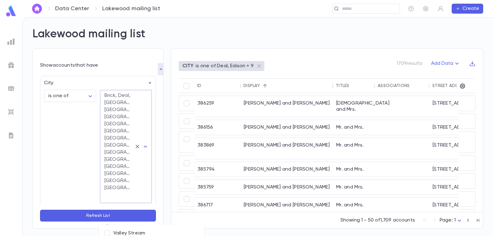
click at [98, 130] on form "Show accounts that have City is one of ** ​ Brick, Deal, [GEOGRAPHIC_DATA], [GE…" at bounding box center [98, 142] width 116 height 160
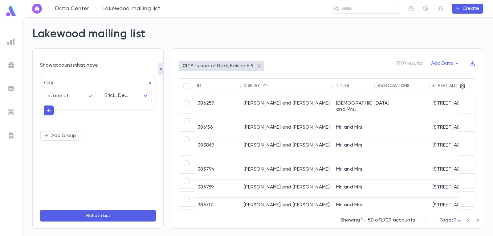
click at [103, 213] on button "Refresh List" at bounding box center [98, 215] width 116 height 12
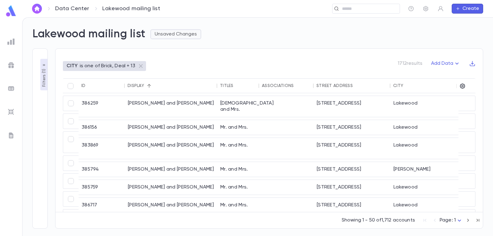
click at [177, 34] on button "Unsaved Changes" at bounding box center [175, 34] width 51 height 10
click at [181, 45] on li "Save Changes to Report" at bounding box center [187, 46] width 68 height 10
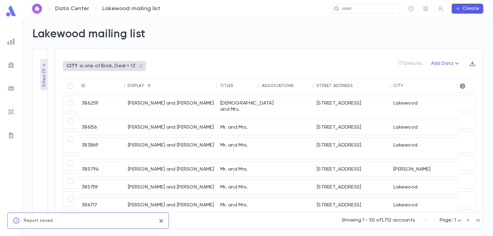
click at [474, 64] on icon "button" at bounding box center [472, 63] width 6 height 6
click at [463, 75] on li "Download CSV" at bounding box center [467, 76] width 44 height 10
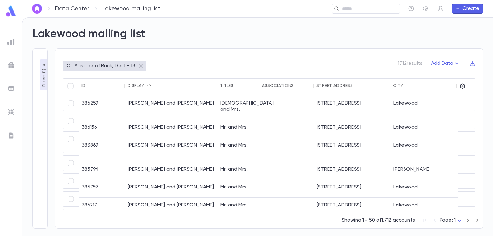
click at [11, 42] on img at bounding box center [10, 41] width 7 height 7
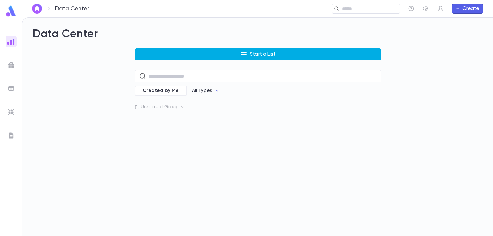
click at [257, 53] on p "Start a List" at bounding box center [263, 54] width 26 height 6
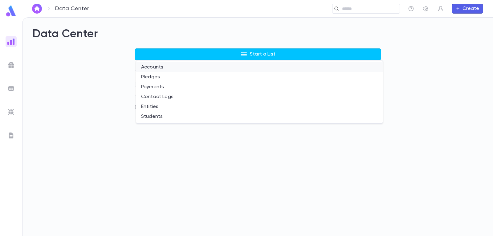
click at [153, 67] on li "Accounts" at bounding box center [259, 67] width 246 height 10
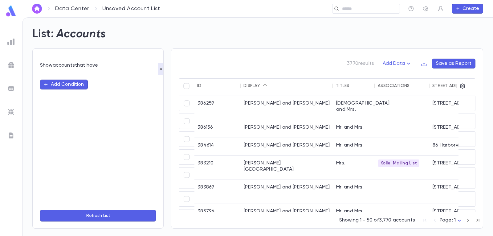
click at [66, 85] on button "Add Condition" at bounding box center [64, 84] width 48 height 10
type input "****"
click at [59, 96] on li "City" at bounding box center [98, 97] width 116 height 10
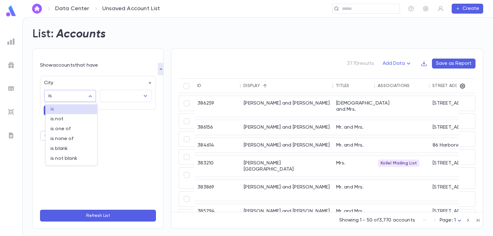
click at [87, 96] on body "Data Center Unsaved Account List ​ Create List: Accounts Show accounts that hav…" at bounding box center [246, 126] width 493 height 218
click at [75, 136] on span "is none of" at bounding box center [72, 139] width 42 height 6
type input "*****"
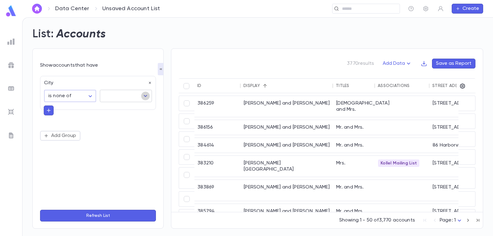
click at [148, 95] on icon "Open" at bounding box center [145, 95] width 7 height 7
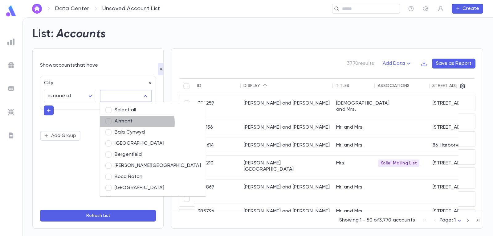
click at [137, 122] on li "Airmont" at bounding box center [153, 121] width 106 height 11
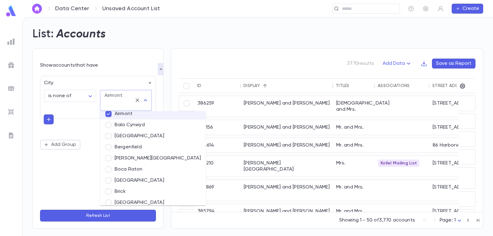
scroll to position [31, 0]
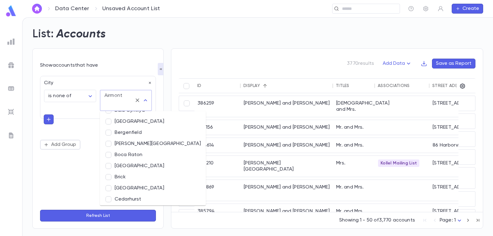
click at [135, 176] on li "Brick" at bounding box center [153, 176] width 106 height 11
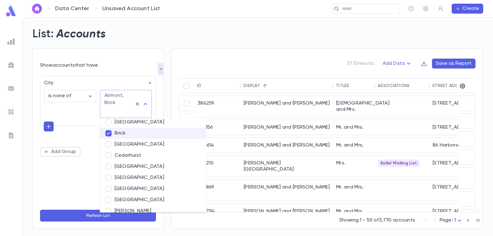
scroll to position [92, 0]
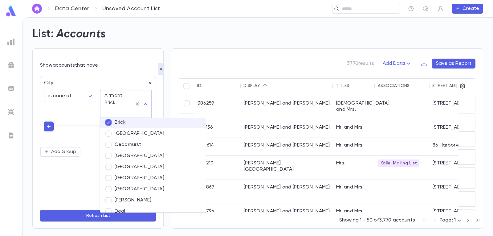
click at [147, 156] on li "[GEOGRAPHIC_DATA]" at bounding box center [153, 155] width 106 height 11
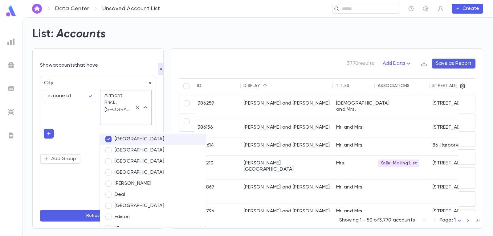
scroll to position [154, 0]
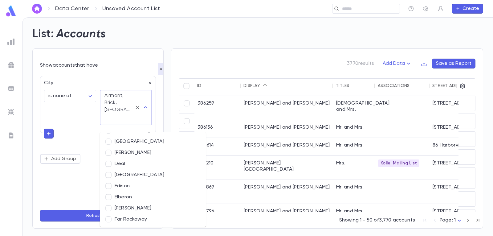
click at [135, 162] on li "Deal" at bounding box center [153, 163] width 106 height 11
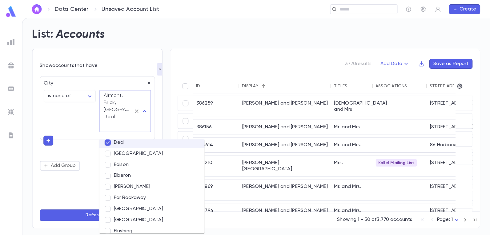
scroll to position [185, 0]
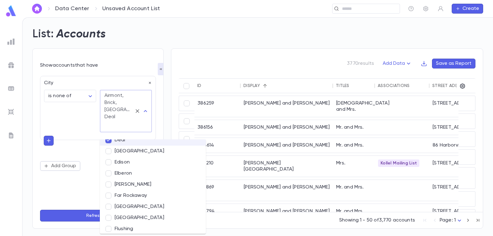
click at [138, 174] on li "Elberon" at bounding box center [153, 173] width 106 height 11
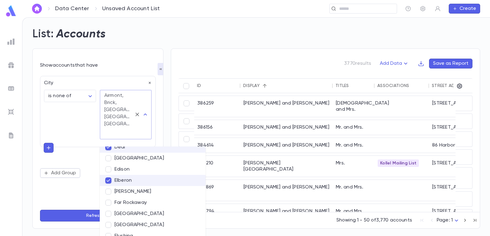
click at [133, 189] on li "[PERSON_NAME]" at bounding box center [153, 191] width 106 height 11
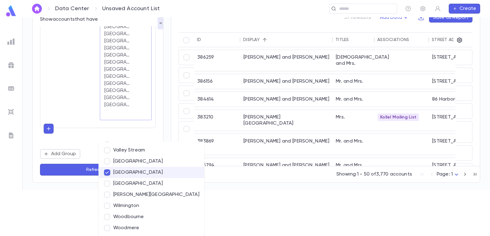
scroll to position [0, 0]
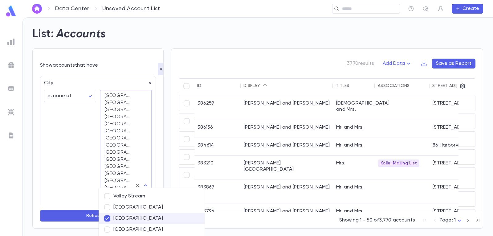
click at [82, 169] on form "Show accounts that have City is none of ***** ​ [GEOGRAPHIC_DATA], [GEOGRAPHIC_…" at bounding box center [98, 142] width 116 height 160
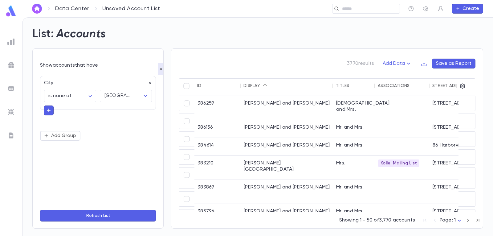
click at [91, 214] on button "Refresh List" at bounding box center [98, 215] width 116 height 12
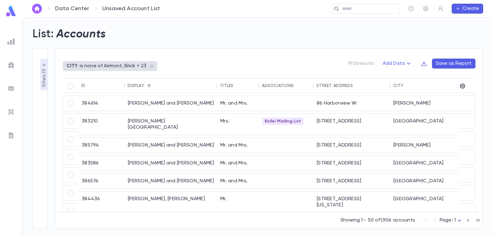
click at [43, 76] on p "Filters ( 1 )" at bounding box center [44, 76] width 6 height 19
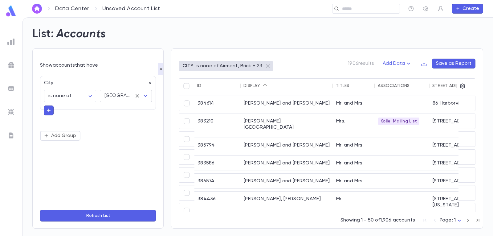
click at [146, 96] on icon "Open" at bounding box center [145, 95] width 7 height 7
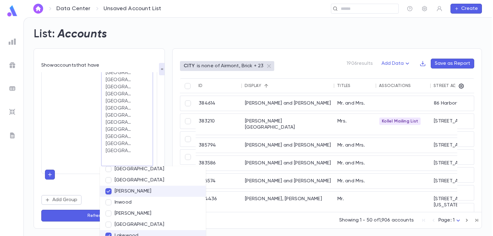
scroll to position [308, 0]
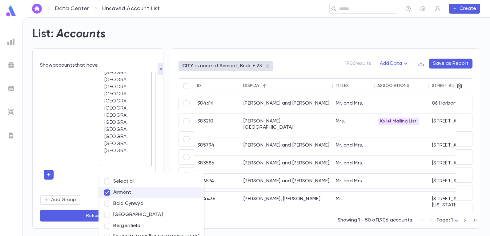
click at [78, 217] on button "Refresh List" at bounding box center [98, 215] width 116 height 12
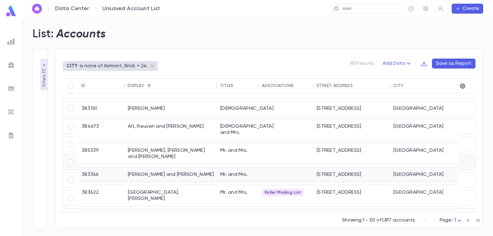
scroll to position [433, 0]
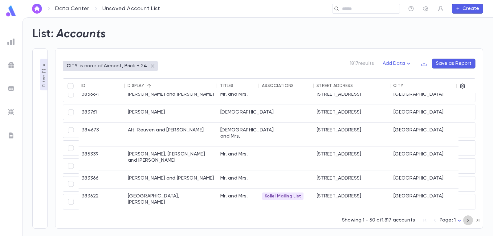
click at [467, 220] on icon "button" at bounding box center [468, 219] width 7 height 7
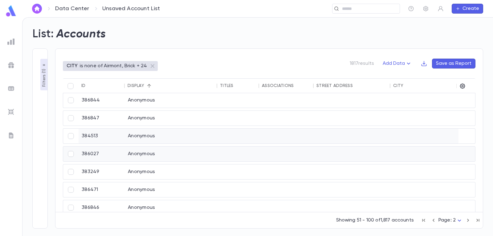
scroll to position [661, 0]
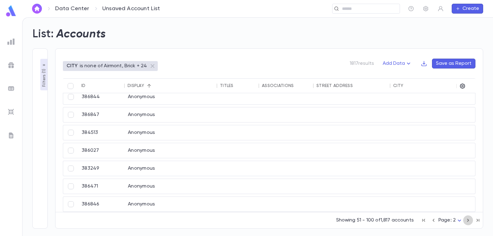
click at [469, 218] on icon "button" at bounding box center [468, 219] width 7 height 7
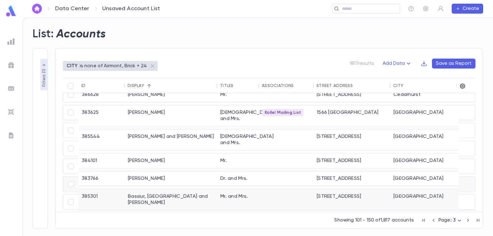
scroll to position [651, 0]
click at [467, 218] on icon "button" at bounding box center [468, 219] width 7 height 7
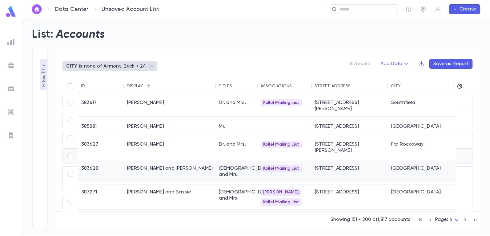
scroll to position [0, 0]
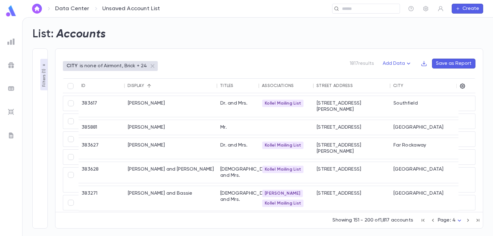
click at [451, 63] on button "Save as Report" at bounding box center [453, 64] width 43 height 10
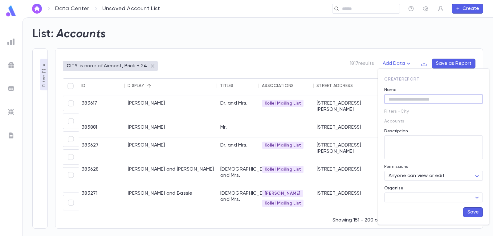
click at [424, 100] on input "Name" at bounding box center [433, 99] width 99 height 10
type input "**********"
click at [477, 212] on button "Save" at bounding box center [473, 212] width 20 height 10
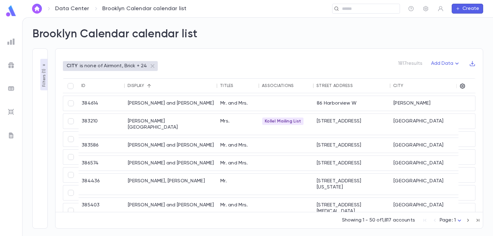
click at [12, 41] on img at bounding box center [10, 41] width 7 height 7
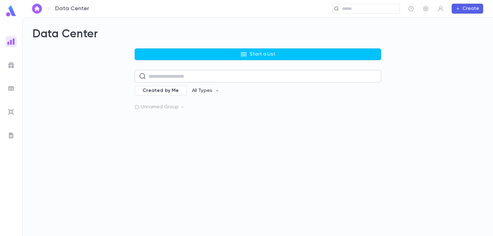
click at [189, 76] on input "text" at bounding box center [262, 76] width 228 height 12
type input "*******"
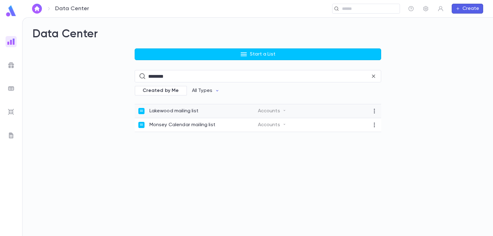
click at [183, 110] on p "Lakewood mailing list" at bounding box center [173, 111] width 49 height 6
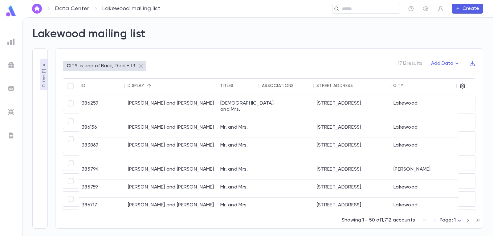
click at [43, 72] on p "Filters ( 1 )" at bounding box center [44, 76] width 6 height 19
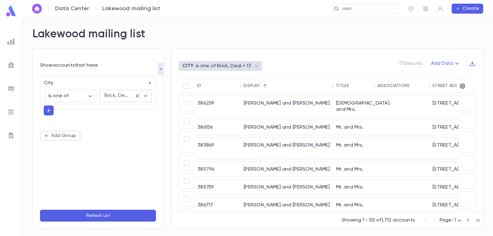
click at [148, 97] on icon "Open" at bounding box center [145, 95] width 7 height 7
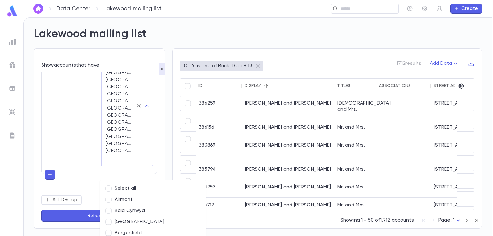
scroll to position [8, 0]
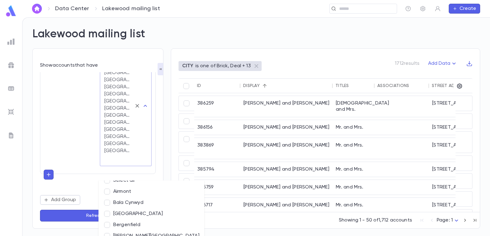
click at [75, 218] on button "Refresh List" at bounding box center [98, 215] width 116 height 12
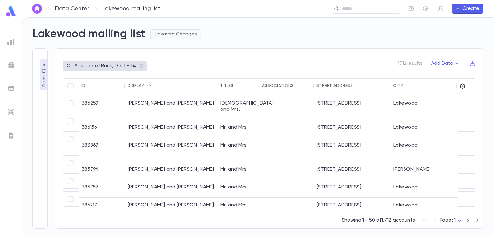
click at [179, 32] on button "Unsaved Changes" at bounding box center [175, 34] width 51 height 10
click at [193, 45] on li "Save Changes to Report" at bounding box center [187, 46] width 68 height 10
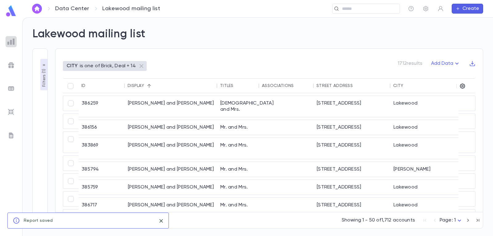
click at [11, 42] on img at bounding box center [10, 41] width 7 height 7
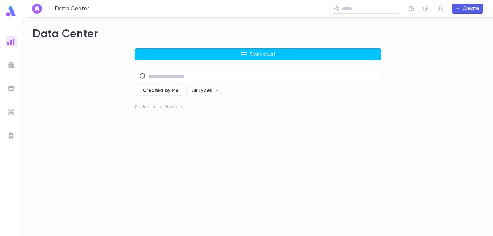
click at [211, 74] on input "text" at bounding box center [262, 76] width 228 height 12
click at [12, 44] on img at bounding box center [10, 41] width 7 height 7
click at [13, 40] on img at bounding box center [10, 41] width 7 height 7
click at [310, 77] on input "*******" at bounding box center [259, 76] width 222 height 12
type input "*"
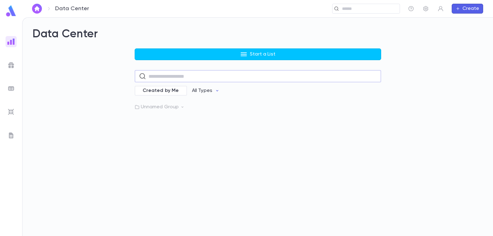
click at [185, 105] on p "Unnamed Group" at bounding box center [258, 107] width 246 height 6
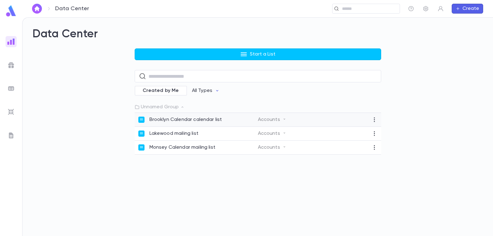
click at [198, 118] on p "Brooklyn Calendar calendar list" at bounding box center [185, 119] width 73 height 6
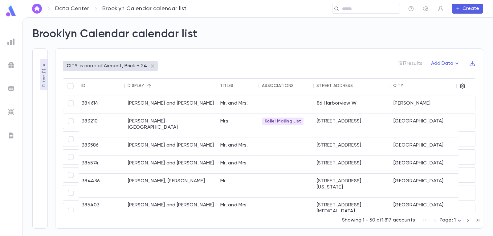
click at [10, 40] on img at bounding box center [10, 41] width 7 height 7
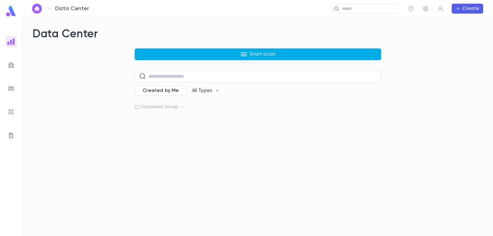
click at [228, 51] on button "Start a List" at bounding box center [258, 54] width 246 height 12
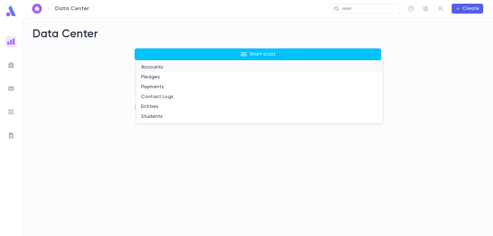
click at [160, 67] on li "Accounts" at bounding box center [259, 67] width 246 height 10
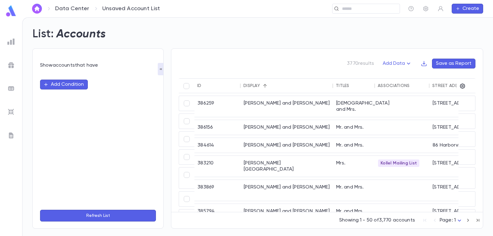
click at [11, 42] on img at bounding box center [10, 41] width 7 height 7
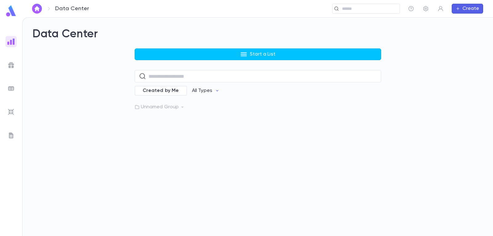
click at [165, 106] on p "Unnamed Group" at bounding box center [258, 107] width 246 height 6
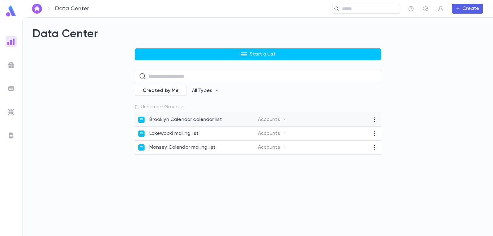
click at [186, 116] on p "Brooklyn Calendar calendar list" at bounding box center [185, 119] width 73 height 6
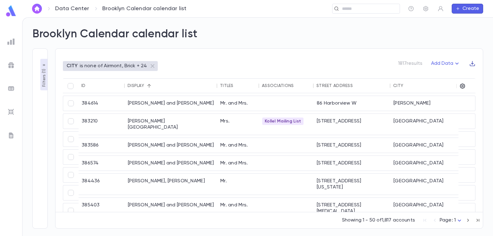
click at [470, 63] on icon "button" at bounding box center [472, 63] width 6 height 6
click at [465, 74] on li "Download CSV" at bounding box center [467, 76] width 44 height 10
click at [12, 14] on img at bounding box center [11, 11] width 12 height 12
